Goal: Task Accomplishment & Management: Manage account settings

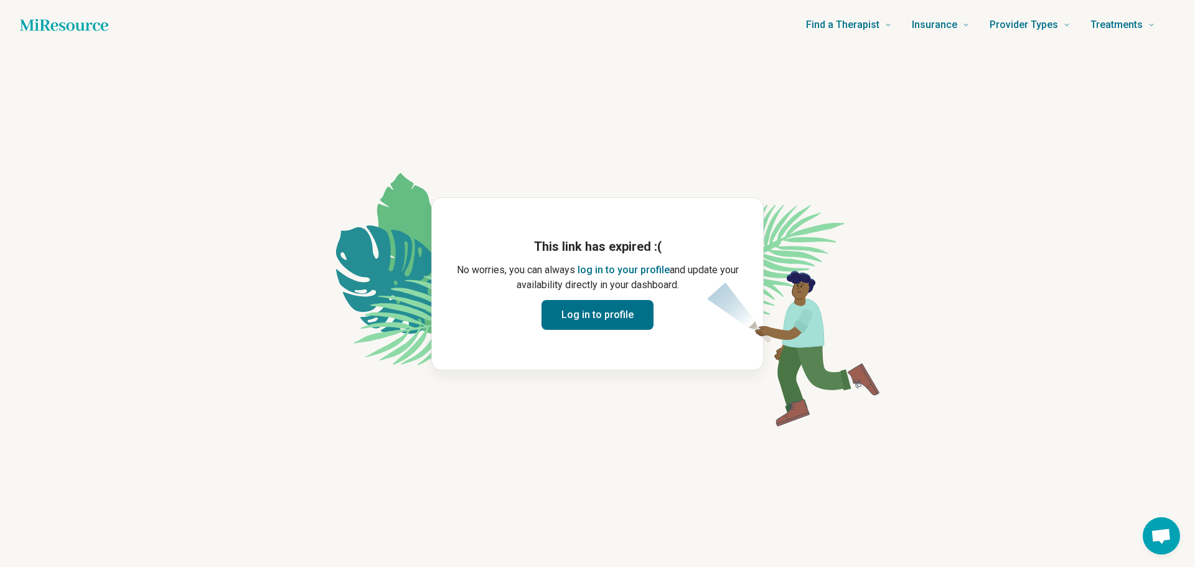
click at [604, 320] on button "Log in to profile" at bounding box center [598, 315] width 112 height 30
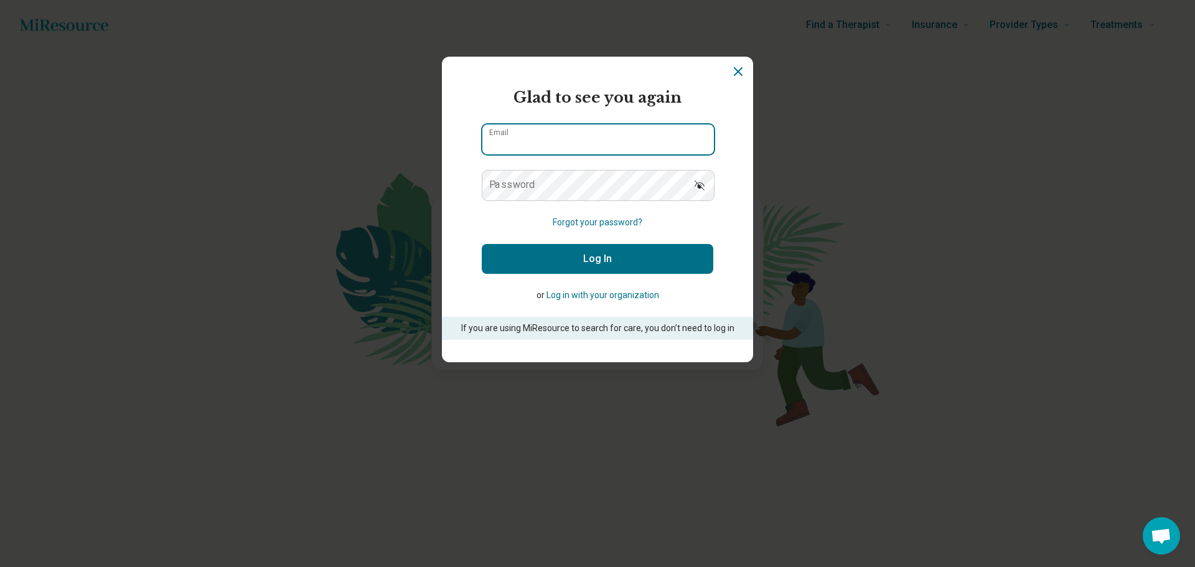
type input "**********"
click at [597, 259] on button "Log In" at bounding box center [598, 259] width 232 height 30
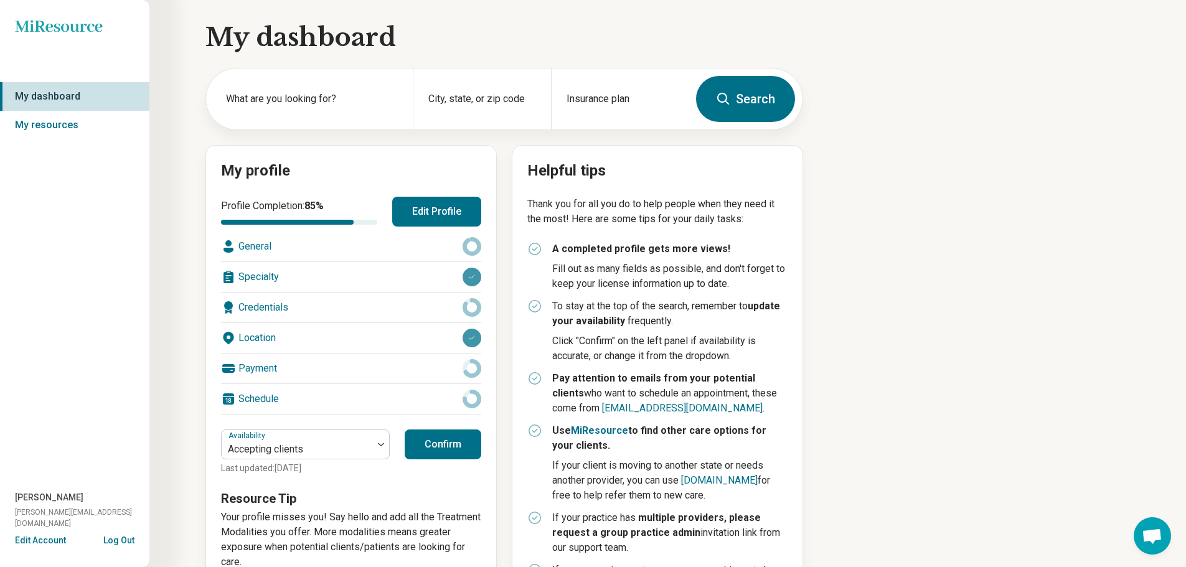
click at [440, 219] on button "Edit Profile" at bounding box center [436, 212] width 89 height 30
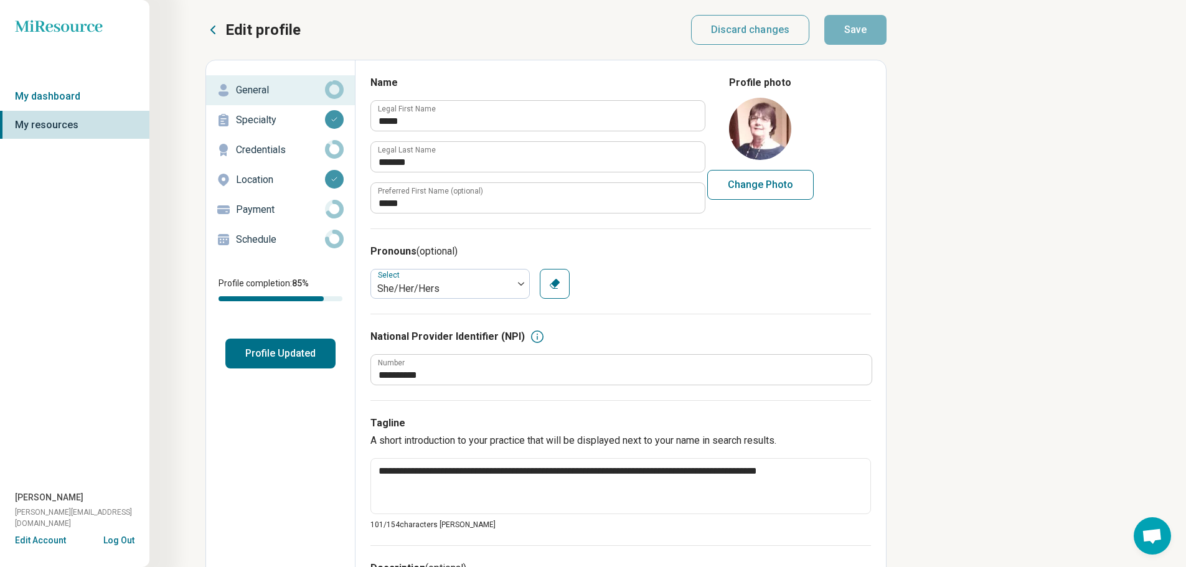
click at [287, 354] on button "Profile Updated" at bounding box center [280, 354] width 110 height 30
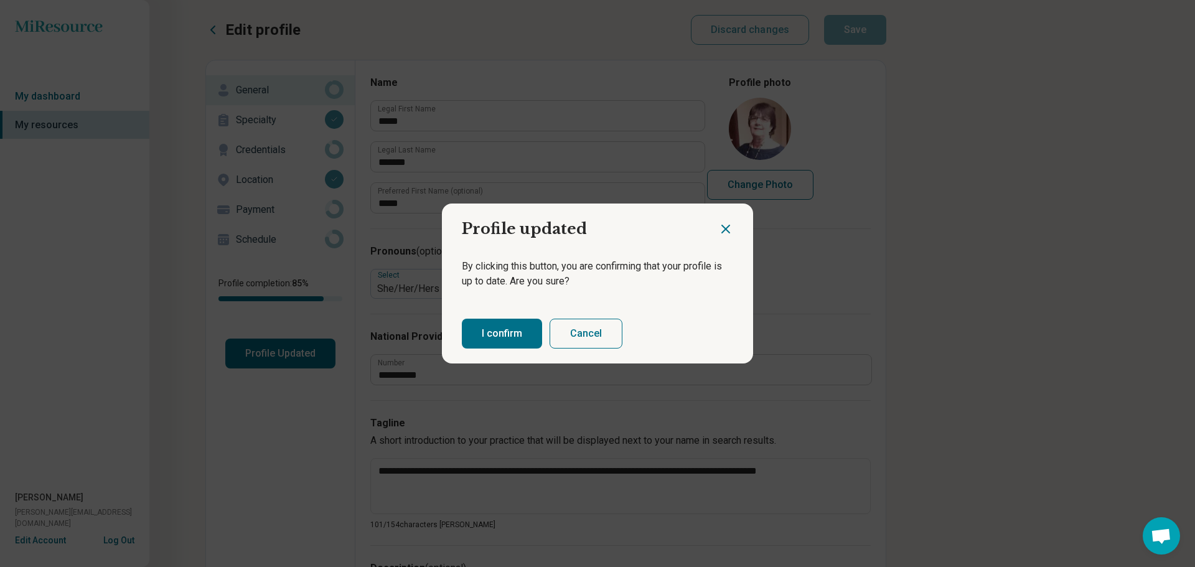
click at [489, 330] on button "I confirm" at bounding box center [502, 334] width 80 height 30
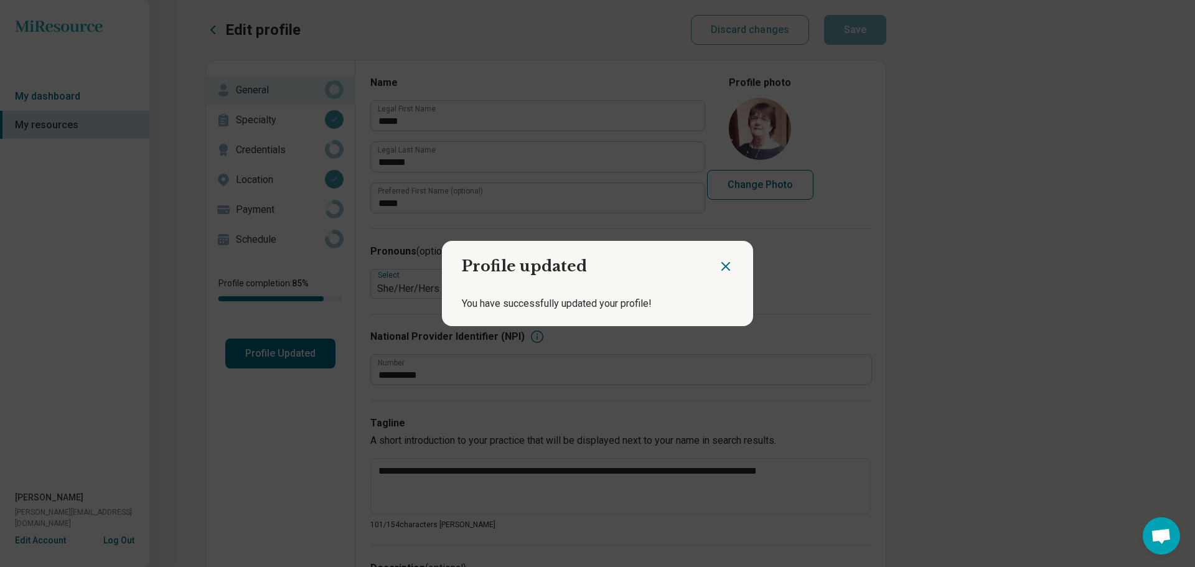
click at [721, 270] on icon "Close dialog" at bounding box center [725, 266] width 15 height 15
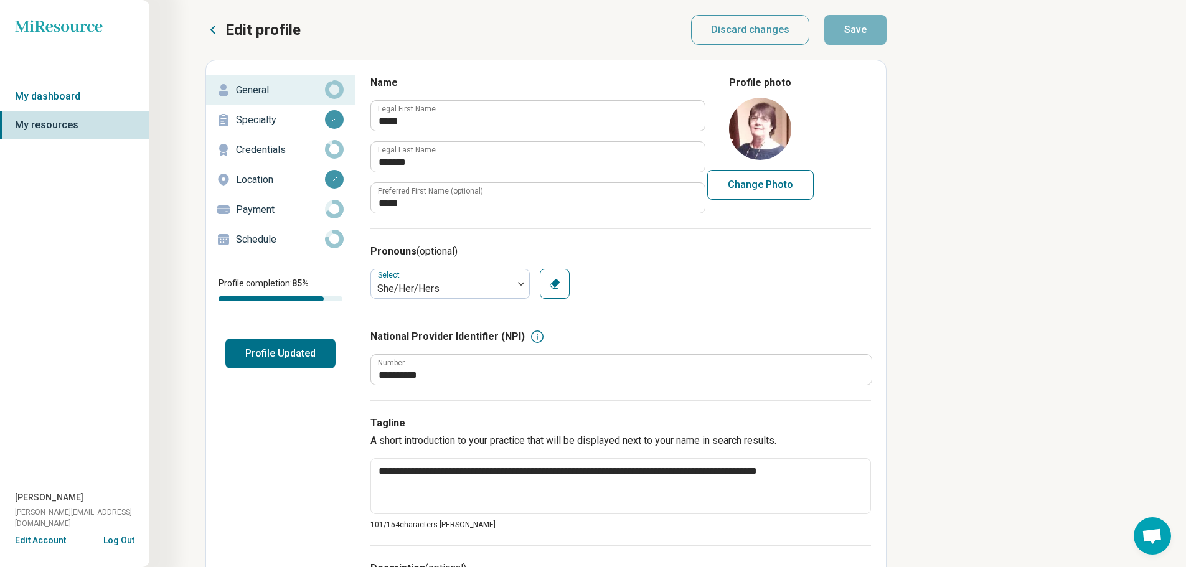
click at [258, 147] on p "Credentials" at bounding box center [280, 150] width 89 height 15
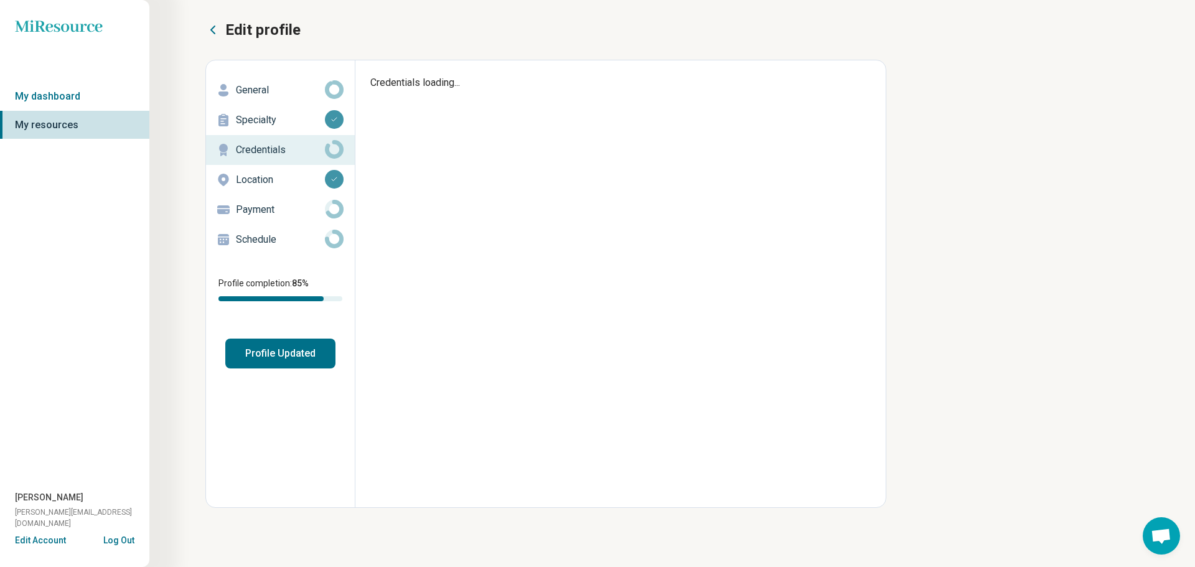
type textarea "*"
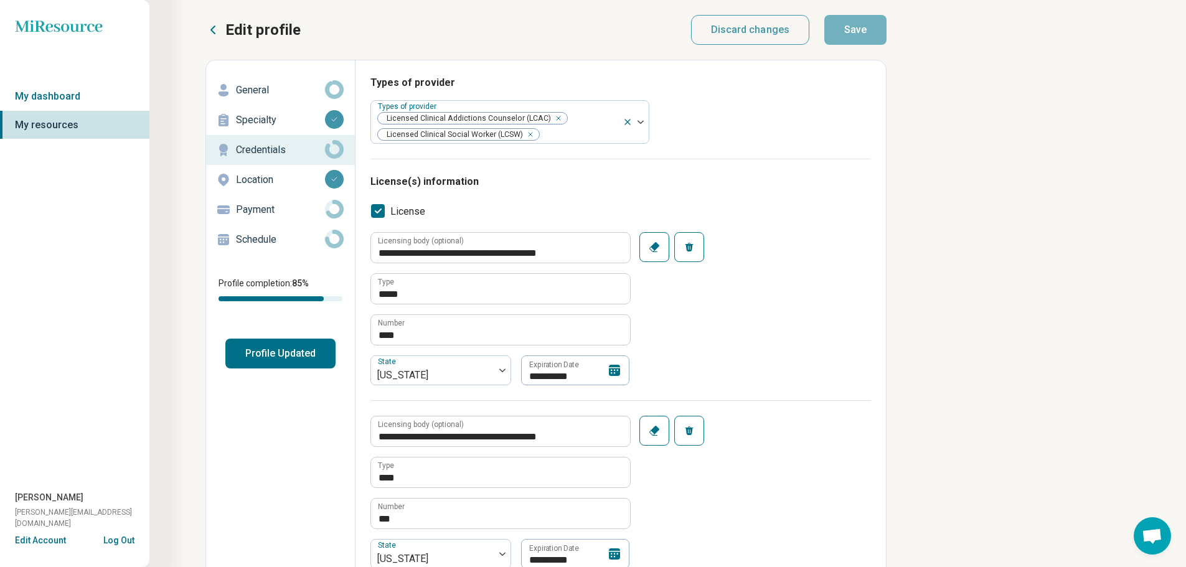
click at [269, 352] on button "Profile Updated" at bounding box center [280, 354] width 110 height 30
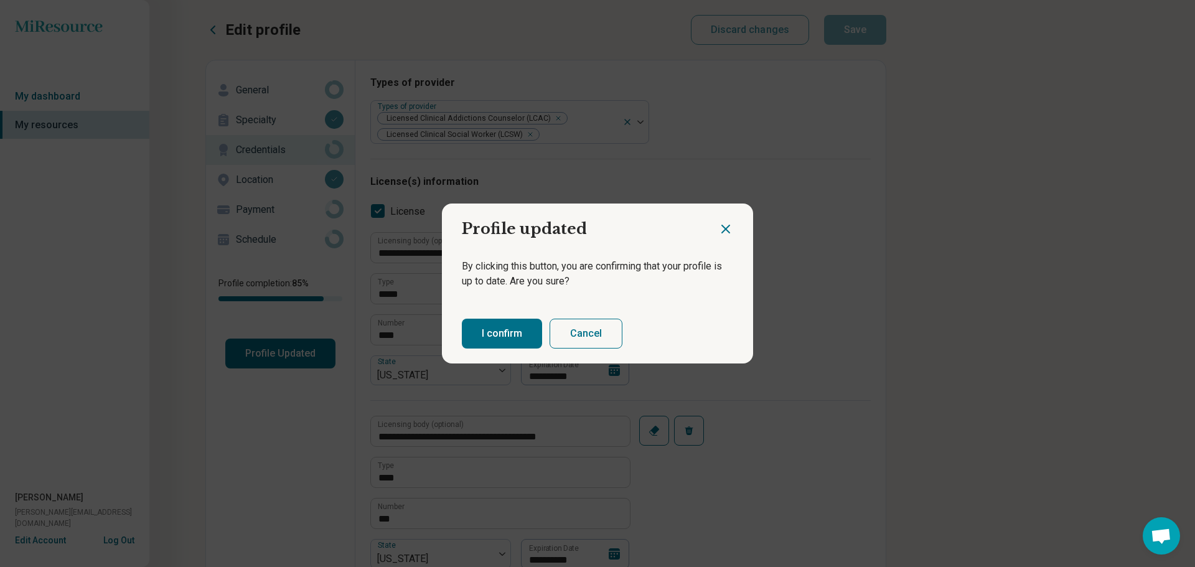
click at [482, 334] on button "I confirm" at bounding box center [502, 334] width 80 height 30
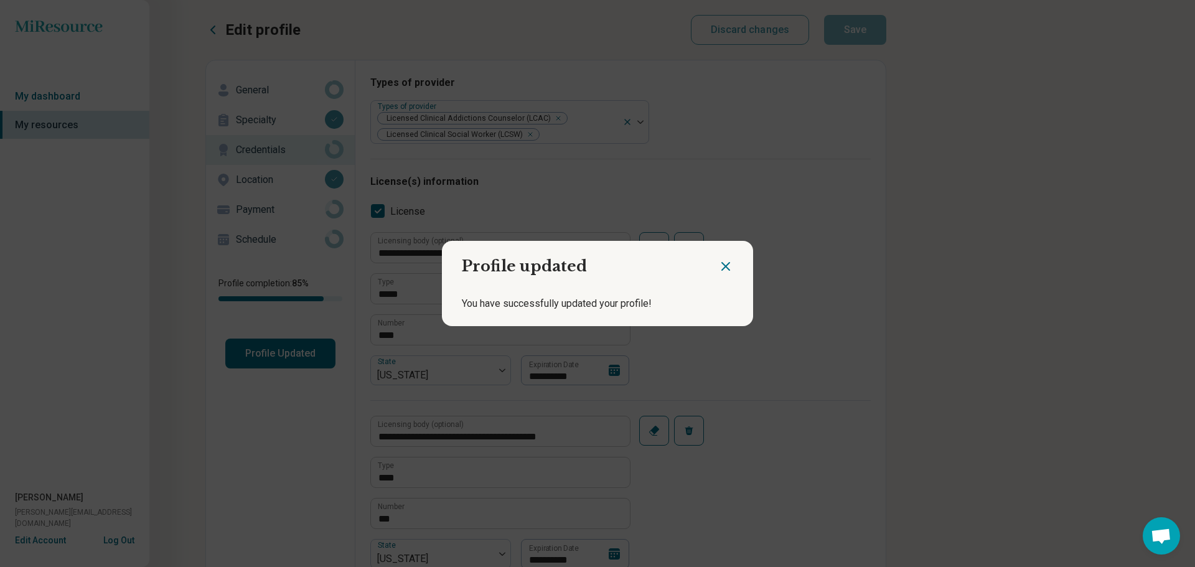
click at [722, 265] on icon "Close dialog" at bounding box center [725, 266] width 7 height 7
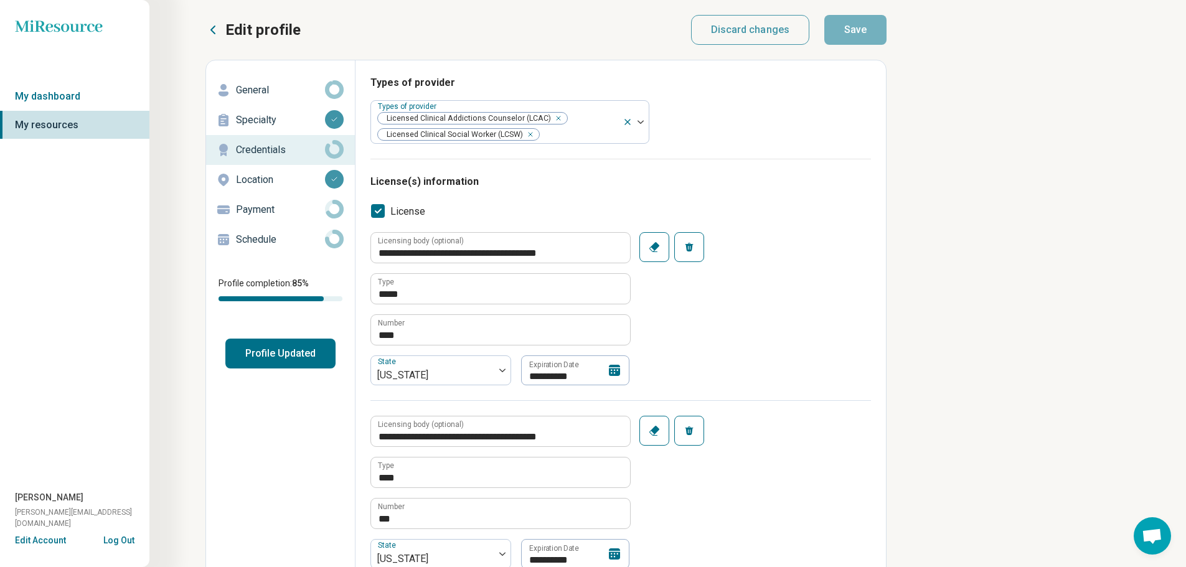
click at [258, 210] on p "Payment" at bounding box center [280, 209] width 89 height 15
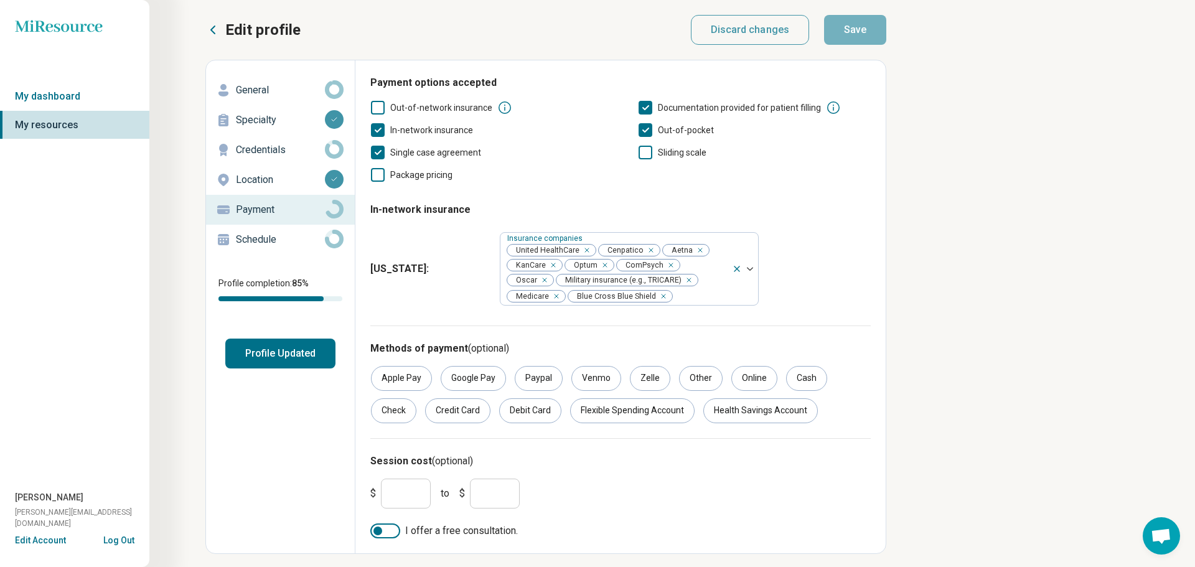
click at [283, 352] on button "Profile Updated" at bounding box center [280, 354] width 110 height 30
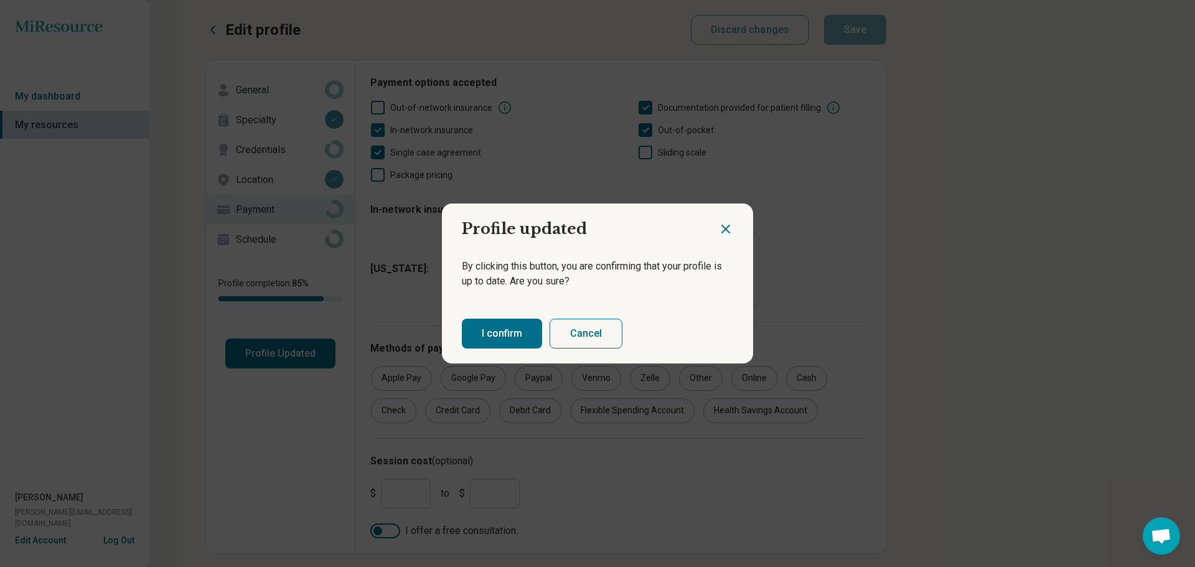
click at [495, 333] on button "I confirm" at bounding box center [502, 334] width 80 height 30
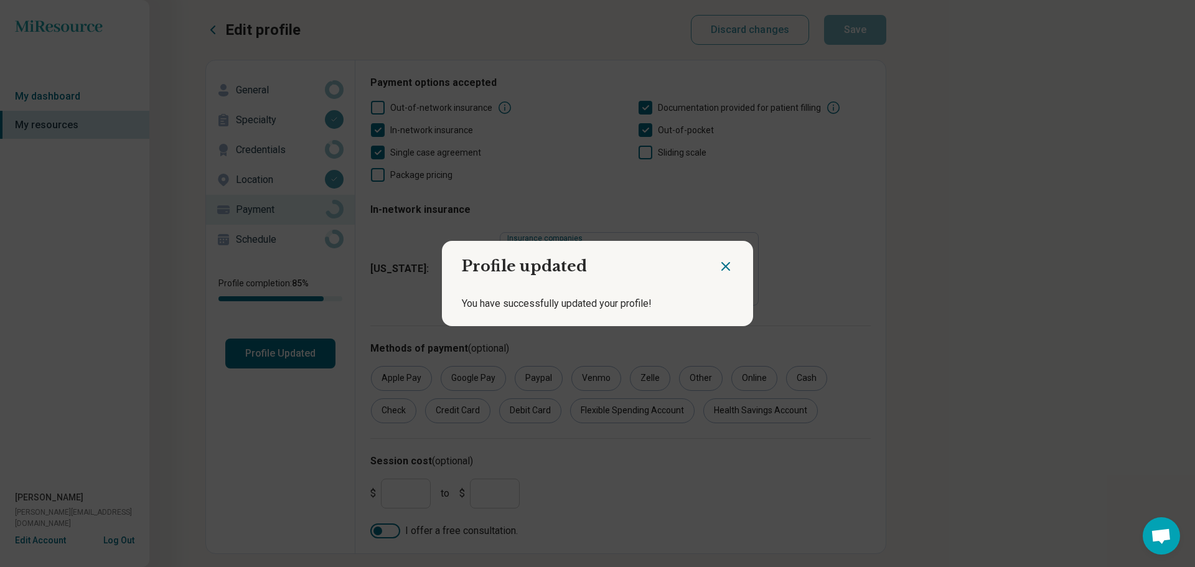
click at [729, 267] on icon "Close dialog" at bounding box center [725, 266] width 15 height 15
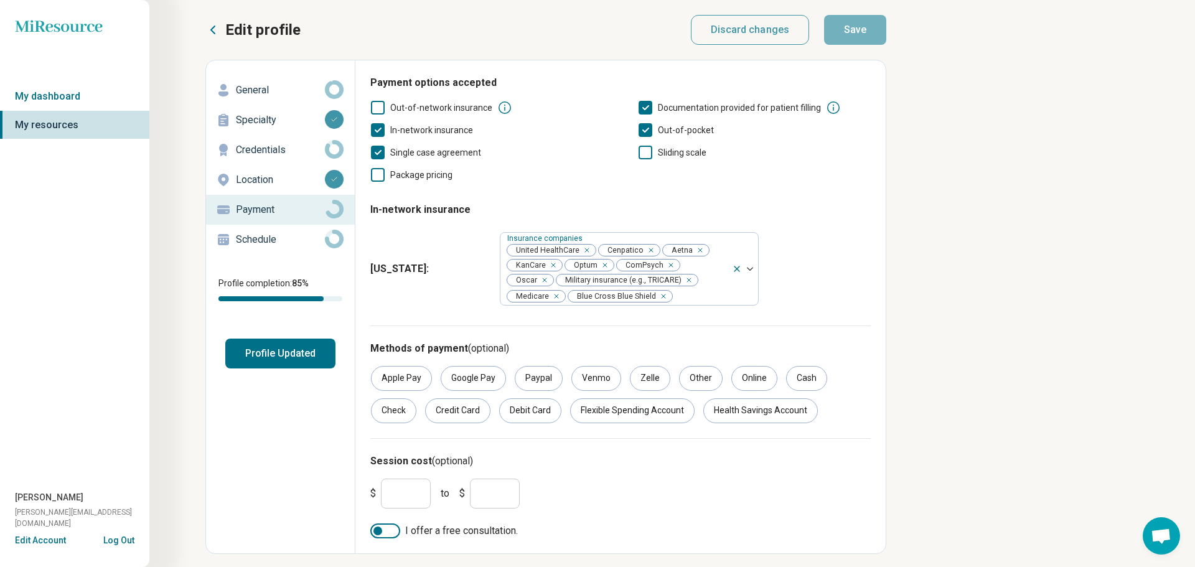
click at [255, 242] on p "Schedule" at bounding box center [280, 239] width 89 height 15
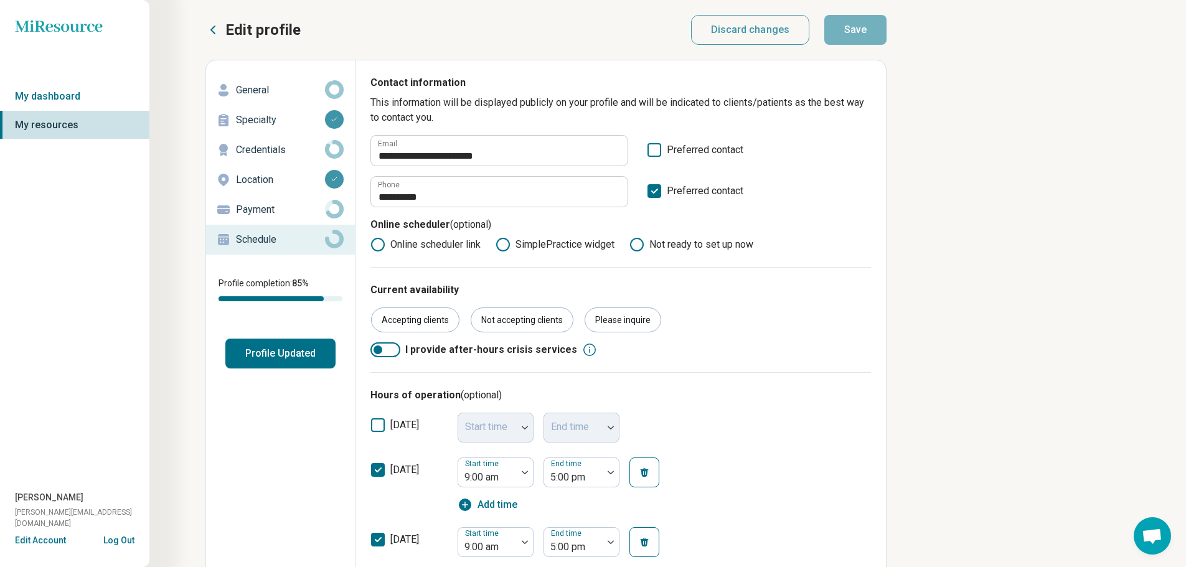
click at [286, 354] on button "Profile Updated" at bounding box center [280, 354] width 110 height 30
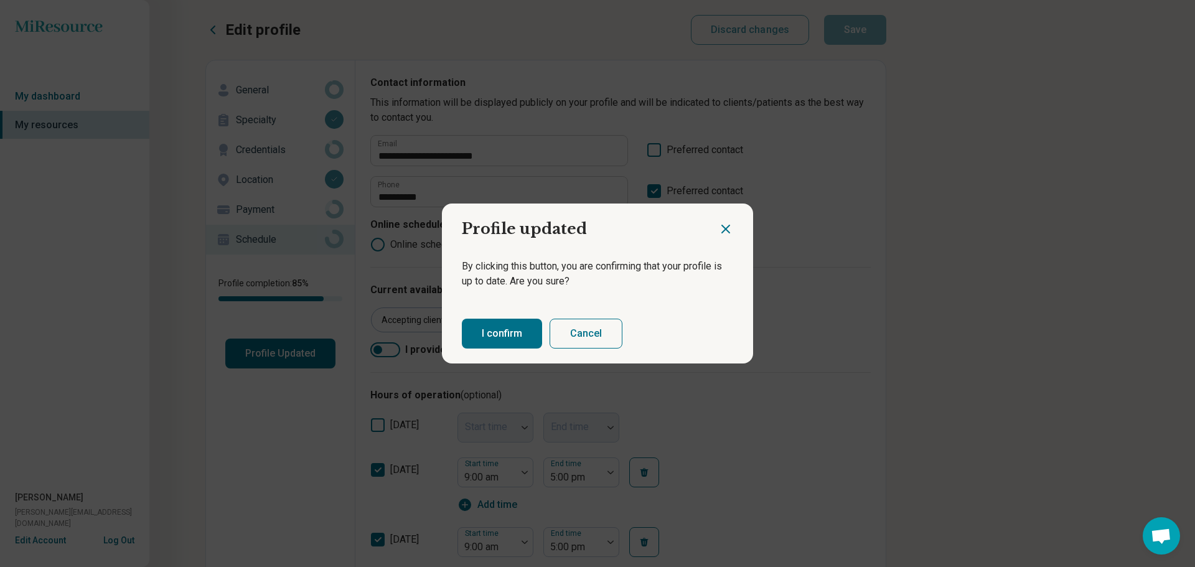
click at [502, 343] on button "I confirm" at bounding box center [502, 334] width 80 height 30
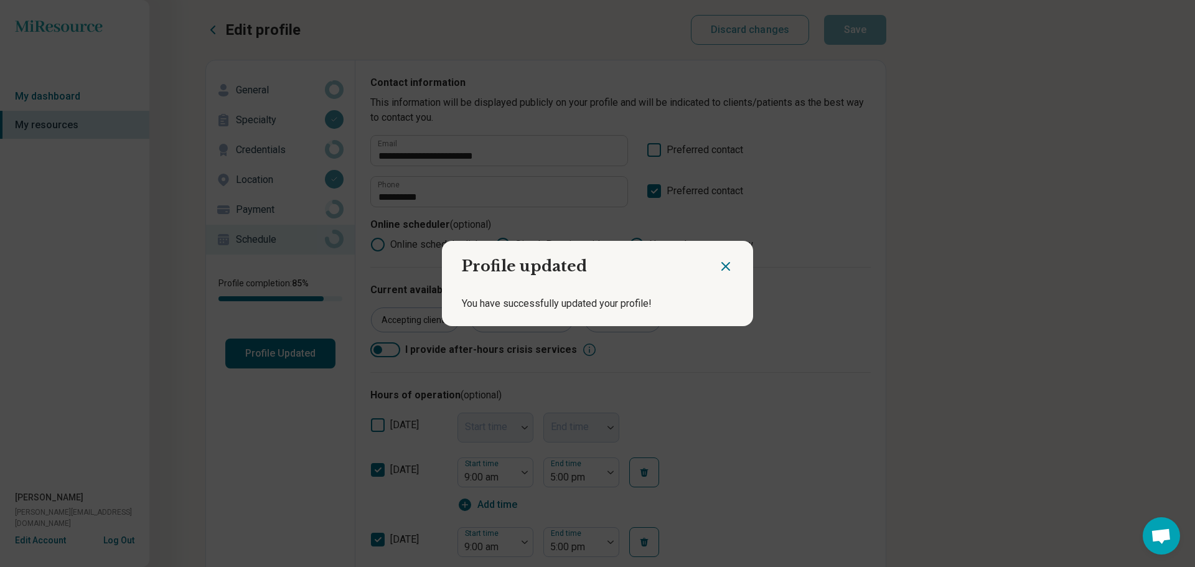
click at [723, 268] on icon "Close dialog" at bounding box center [725, 266] width 7 height 7
